Goal: Use online tool/utility

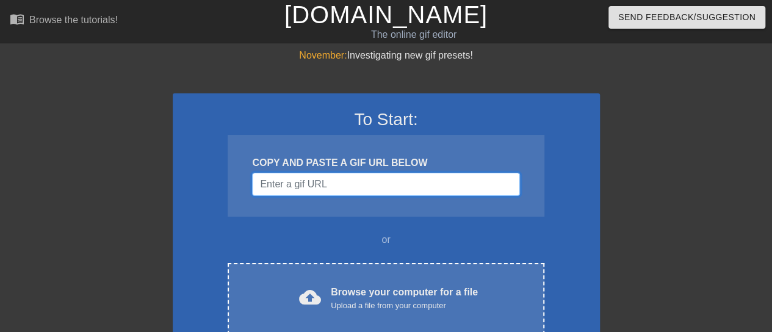
click at [422, 181] on input "Username" at bounding box center [385, 184] width 267 height 23
click at [655, 171] on div at bounding box center [706, 231] width 183 height 366
click at [381, 190] on input "Username" at bounding box center [385, 184] width 267 height 23
paste input "[URL][DOMAIN_NAME]"
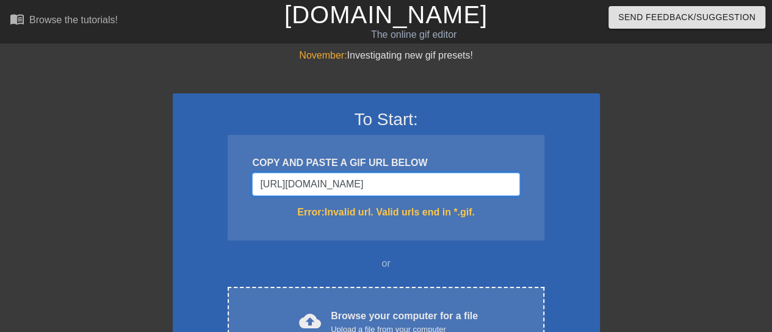
scroll to position [0, 221]
click at [438, 187] on input "[URL][DOMAIN_NAME]" at bounding box center [385, 184] width 267 height 23
type input "[URL][DOMAIN_NAME]"
click at [353, 181] on input "[URL][DOMAIN_NAME]" at bounding box center [385, 184] width 267 height 23
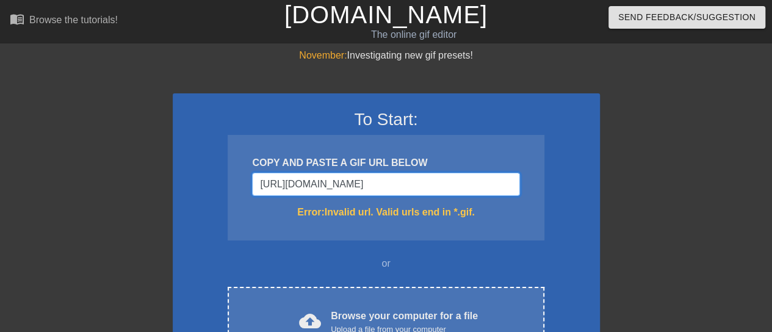
click at [353, 181] on input "[URL][DOMAIN_NAME]" at bounding box center [385, 184] width 267 height 23
